Goal: Task Accomplishment & Management: Manage account settings

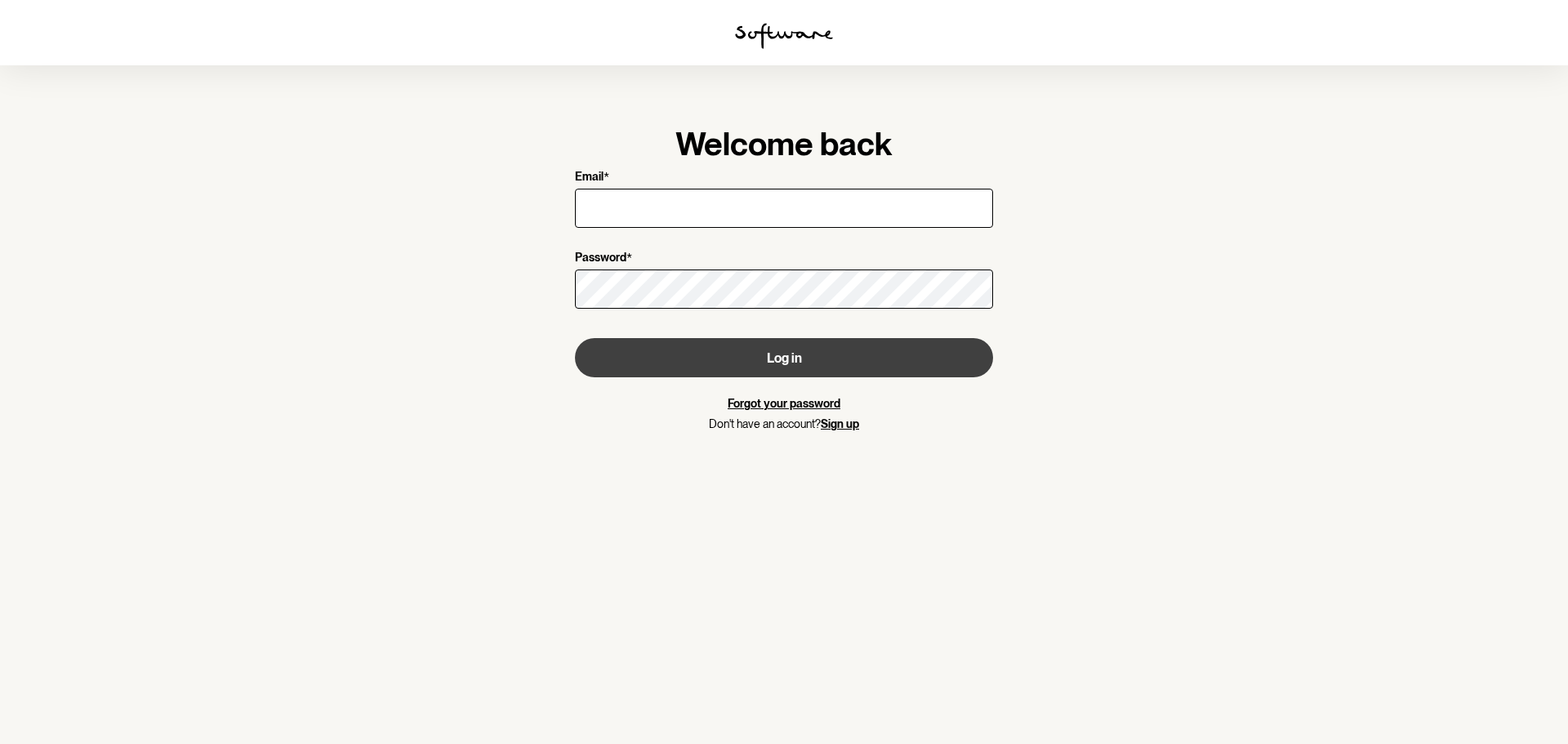
type input "[EMAIL_ADDRESS][DOMAIN_NAME]"
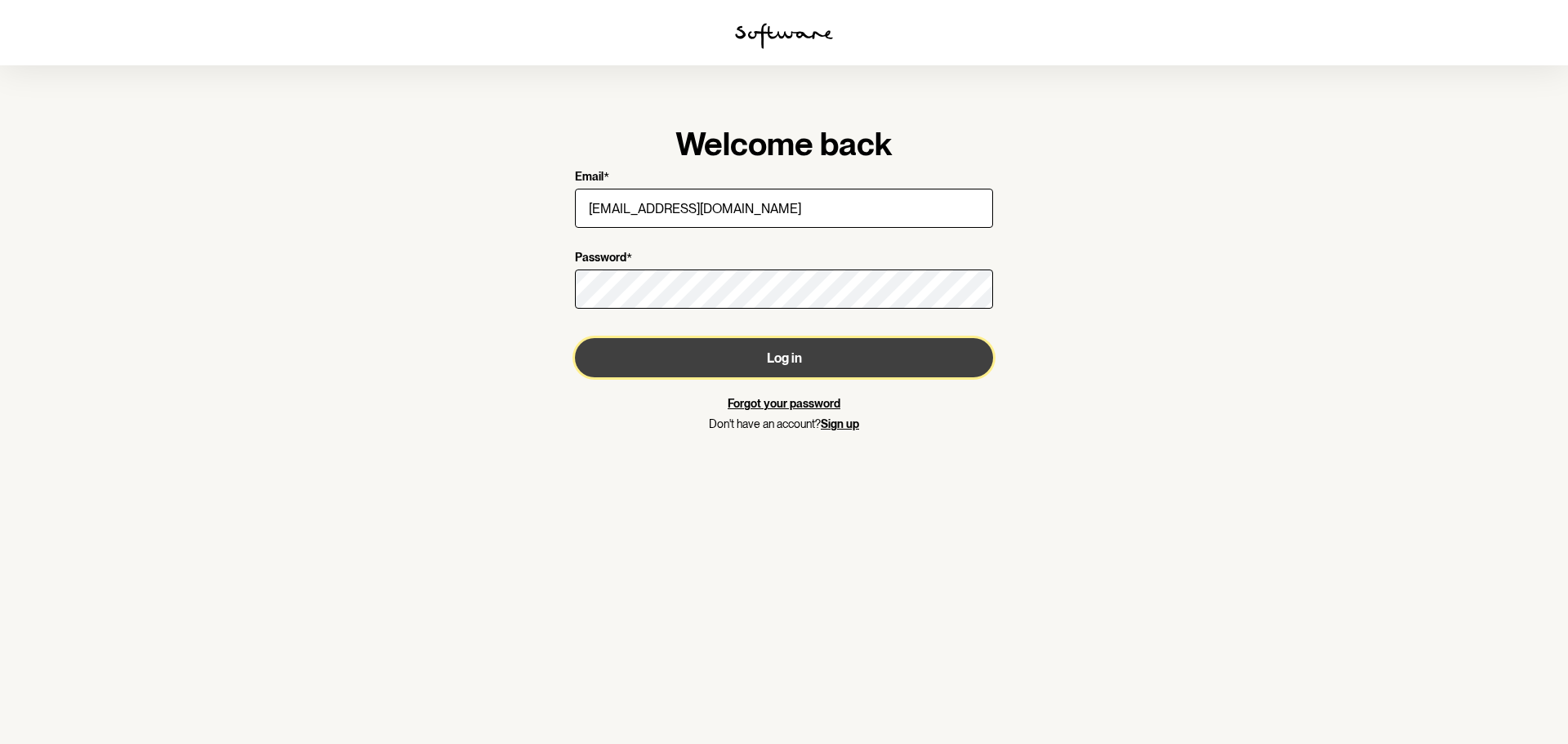
click at [795, 349] on button "Log in" at bounding box center [784, 357] width 418 height 39
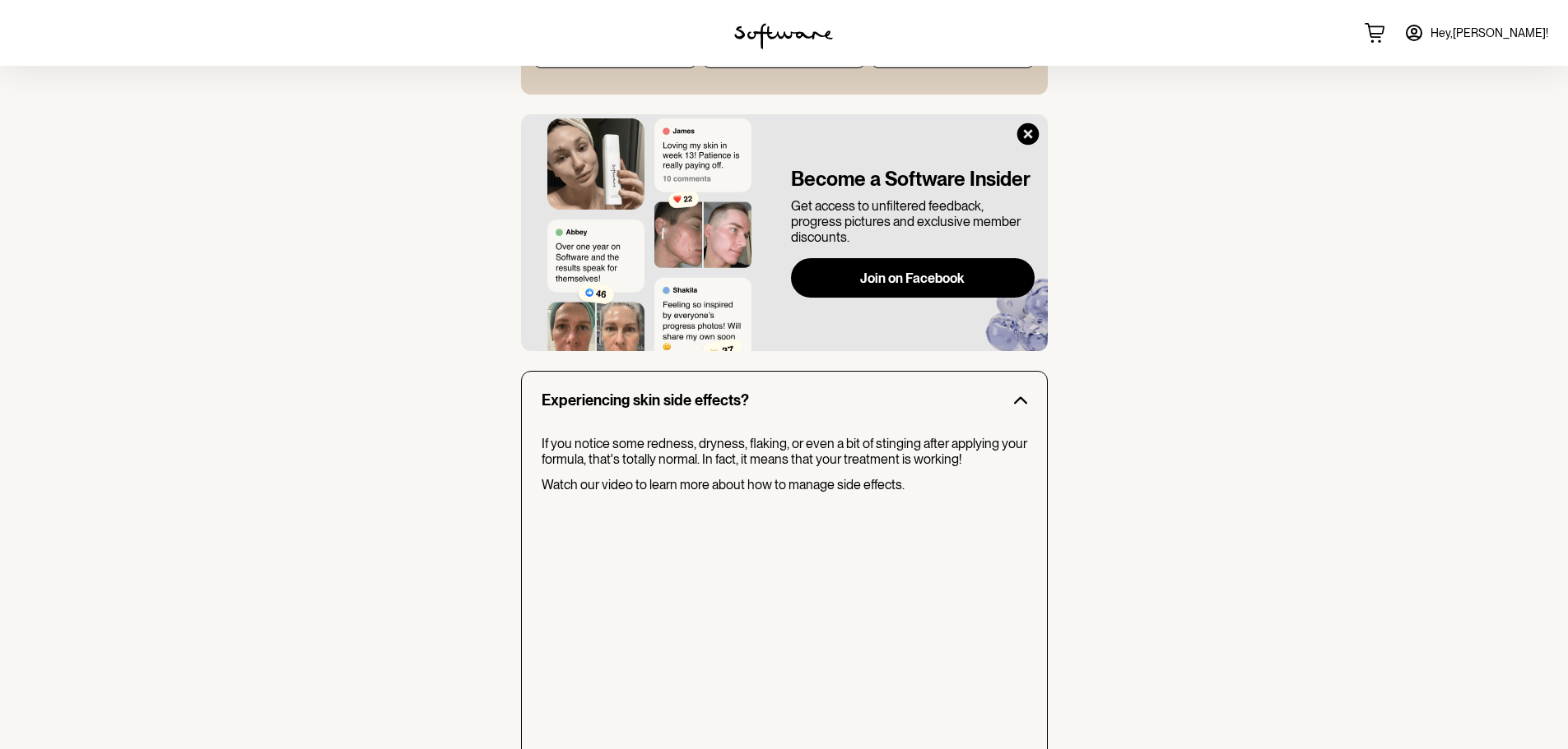
scroll to position [1247, 0]
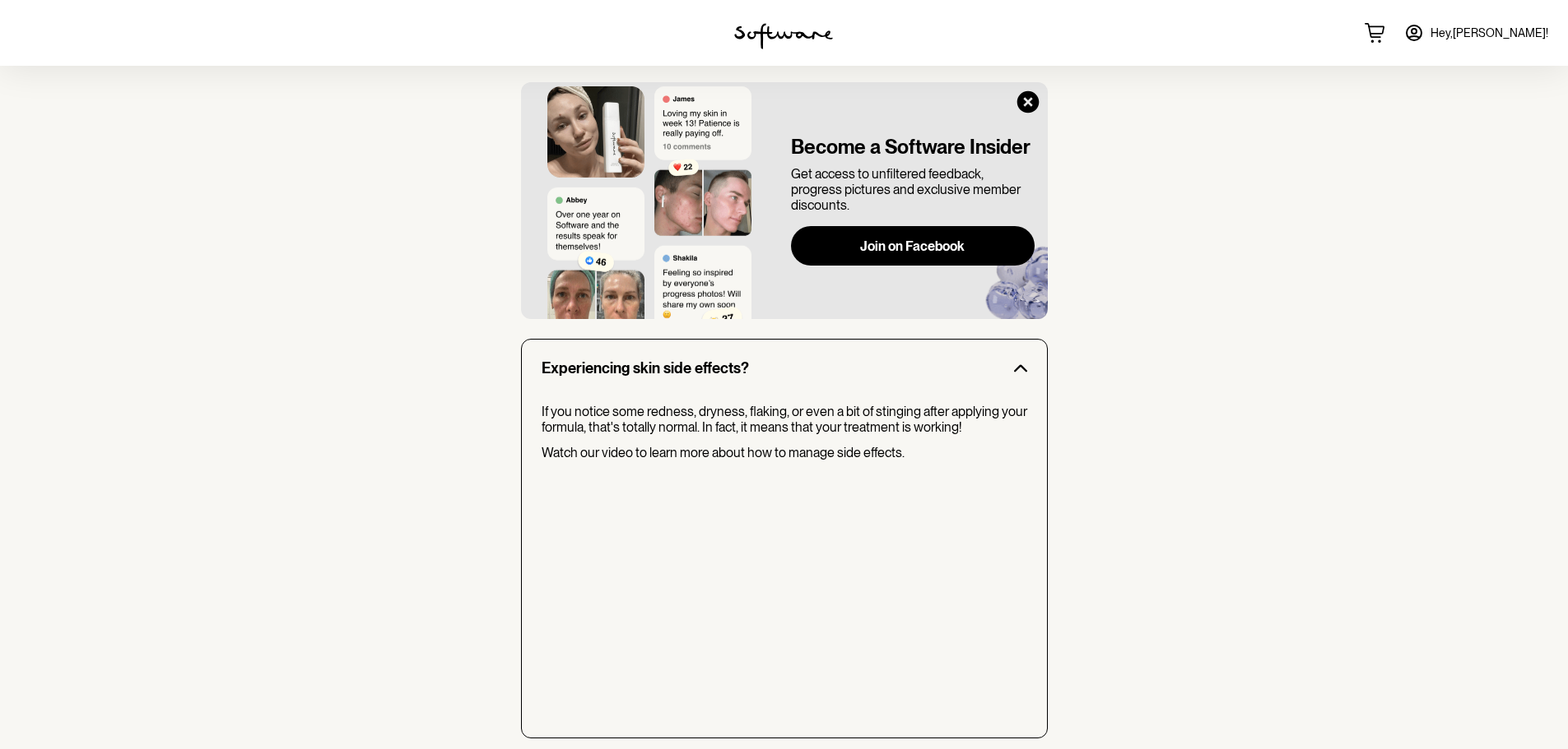
click at [1421, 31] on icon at bounding box center [1413, 32] width 15 height 15
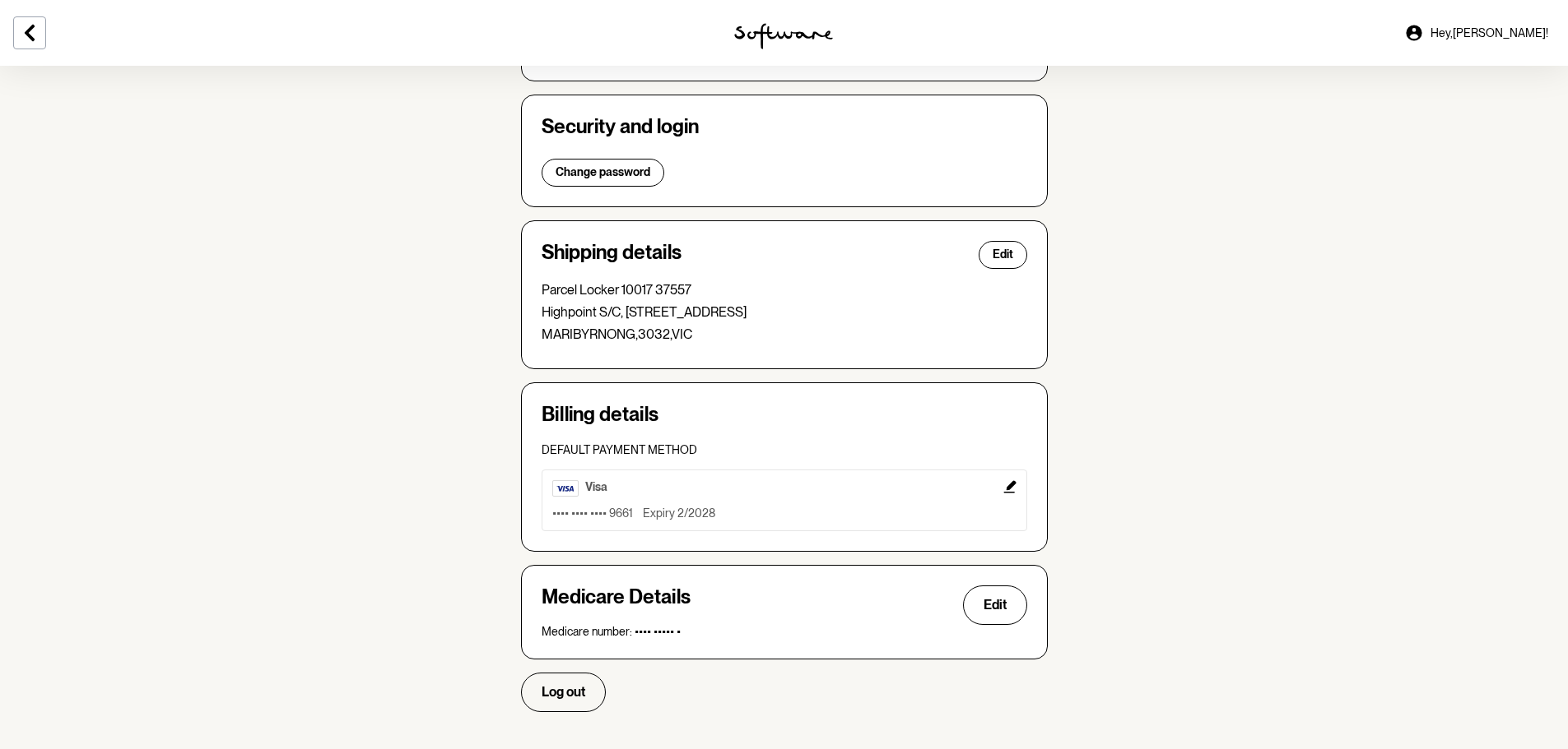
scroll to position [299, 0]
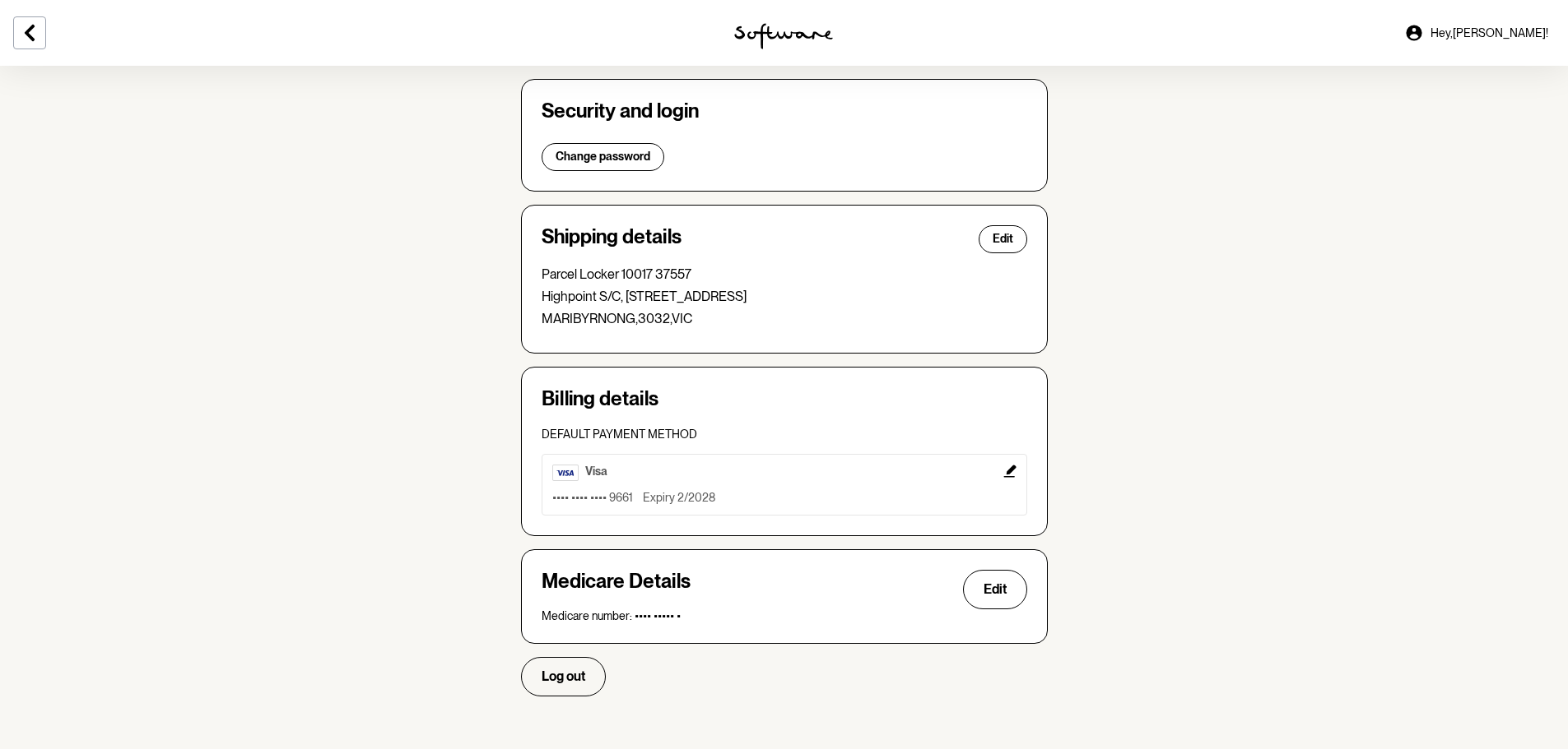
click at [1510, 33] on span "Hey, [PERSON_NAME] !" at bounding box center [1489, 33] width 118 height 14
click at [1421, 36] on icon at bounding box center [1413, 32] width 16 height 16
click at [1421, 30] on icon at bounding box center [1413, 32] width 16 height 16
click at [563, 676] on span "Log out" at bounding box center [563, 677] width 44 height 16
